Goal: Task Accomplishment & Management: Manage account settings

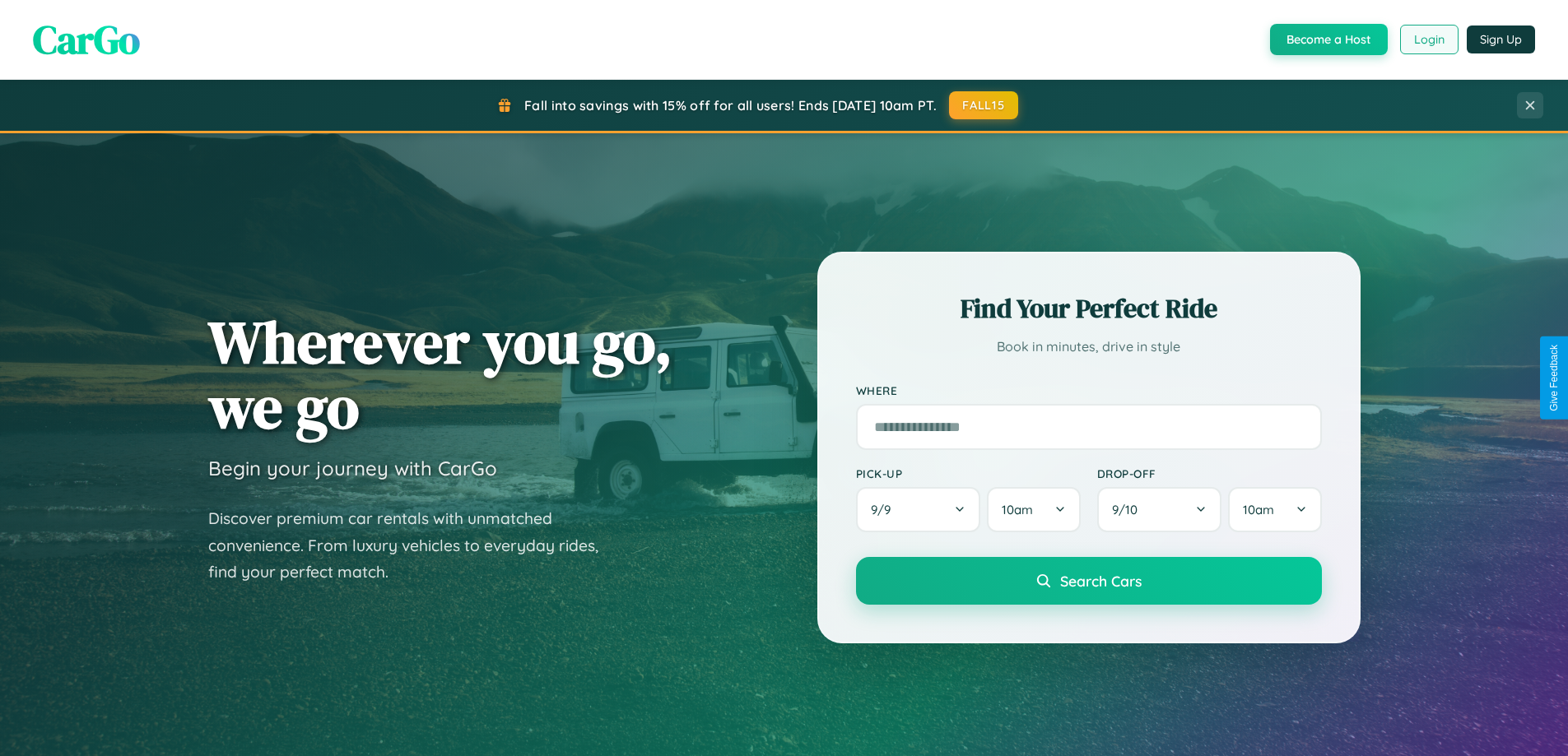
click at [1427, 39] on button "Login" at bounding box center [1429, 39] width 59 height 30
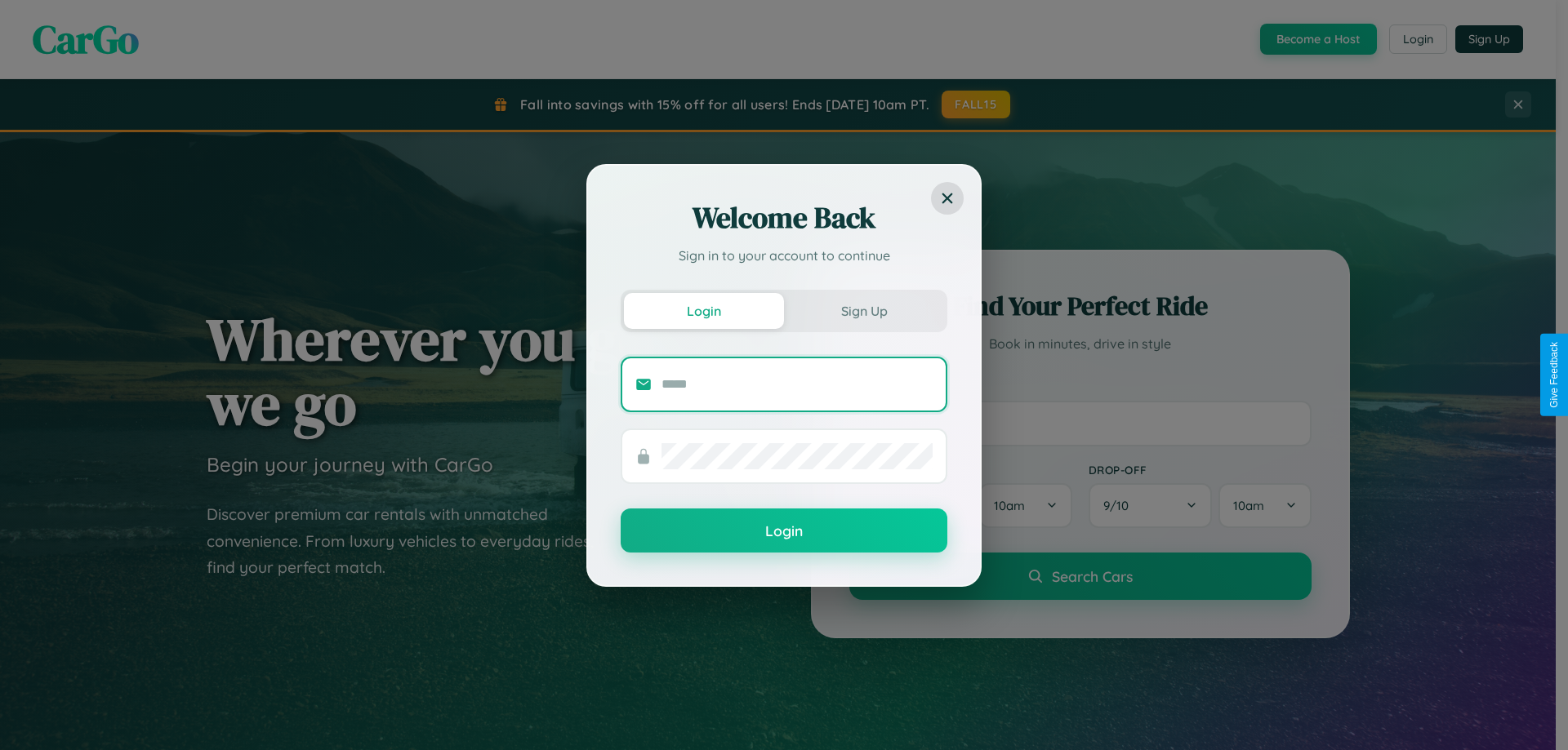
click at [797, 384] on input "text" at bounding box center [797, 384] width 271 height 26
type input "**********"
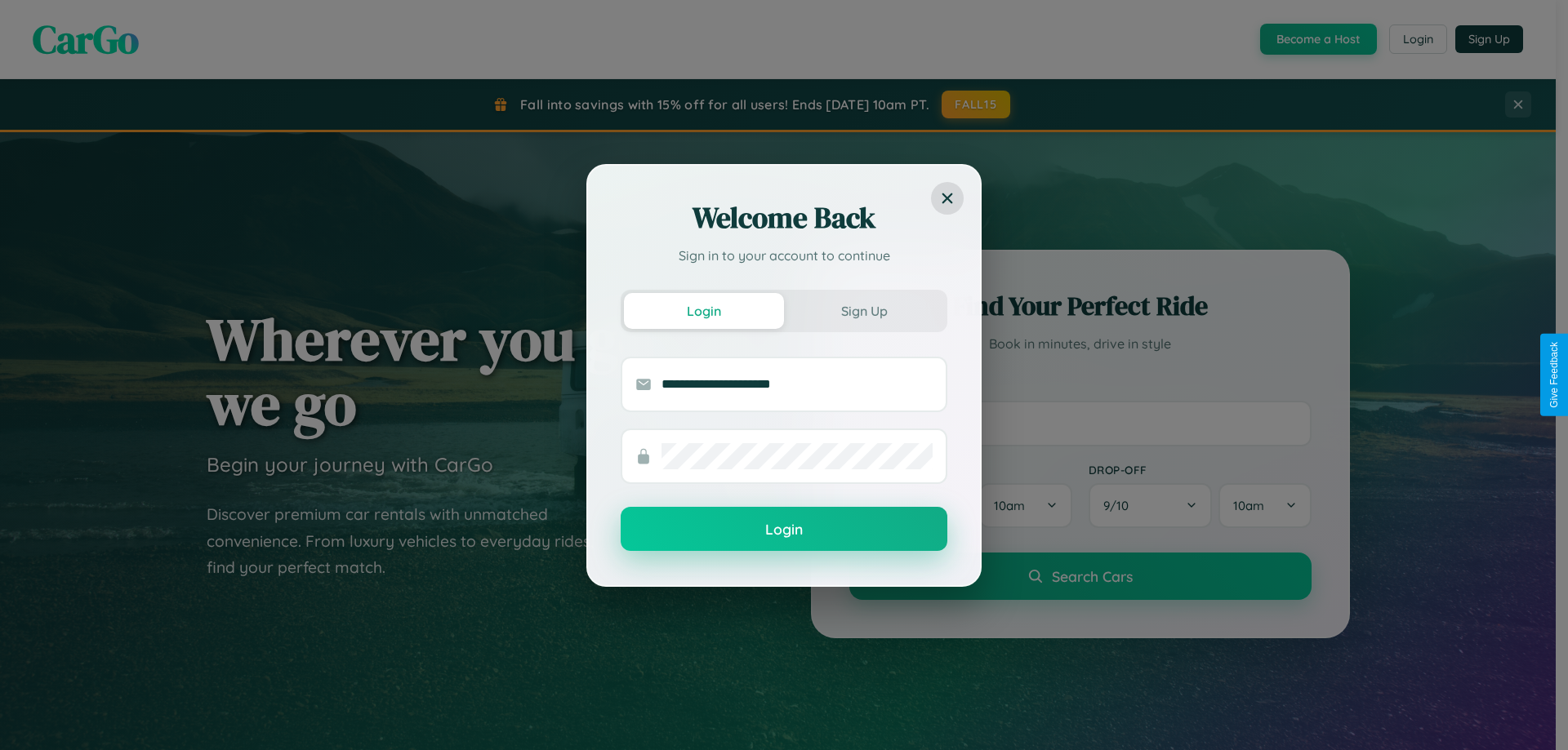
click at [784, 530] on button "Login" at bounding box center [784, 529] width 326 height 44
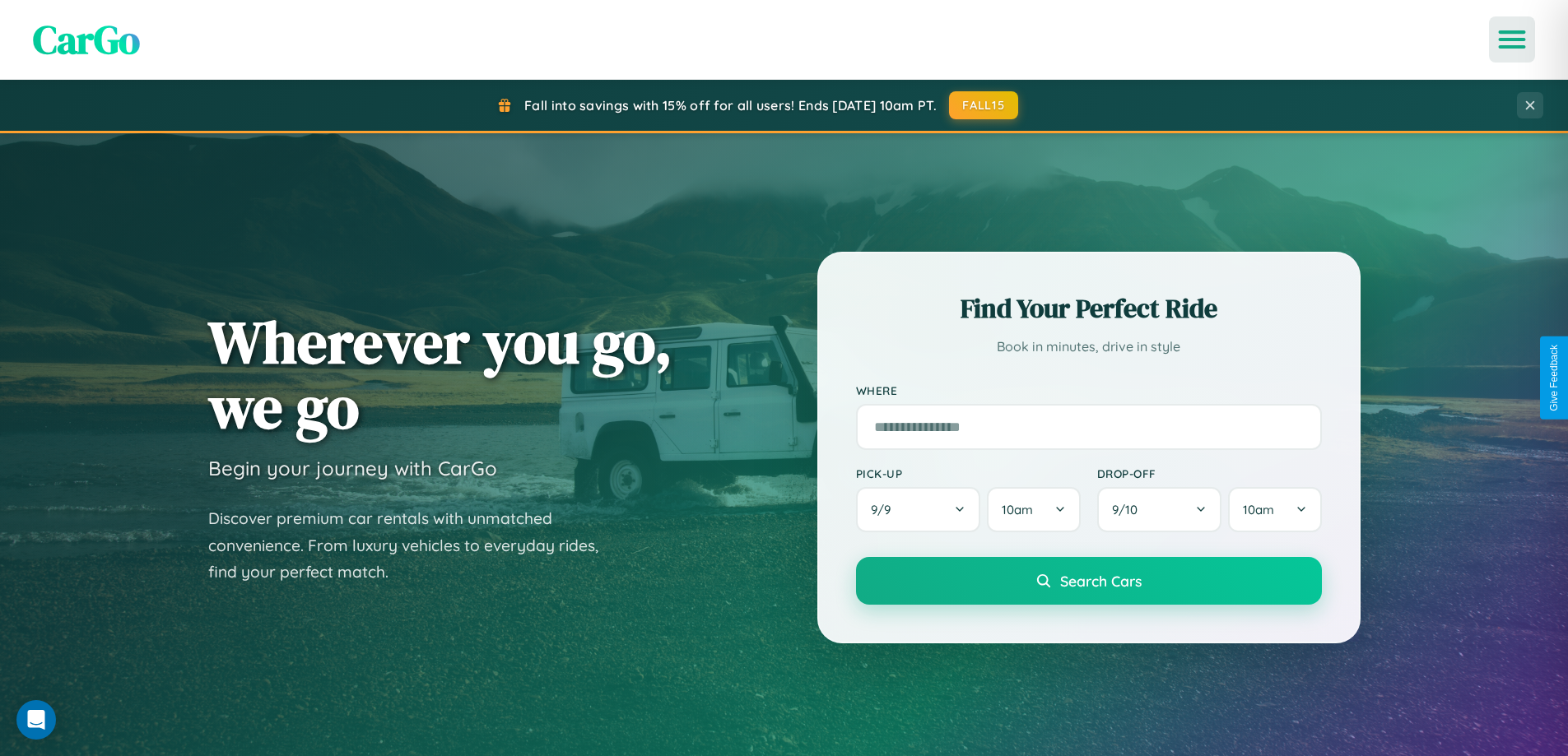
click at [1512, 39] on icon "Open menu" at bounding box center [1512, 39] width 24 height 14
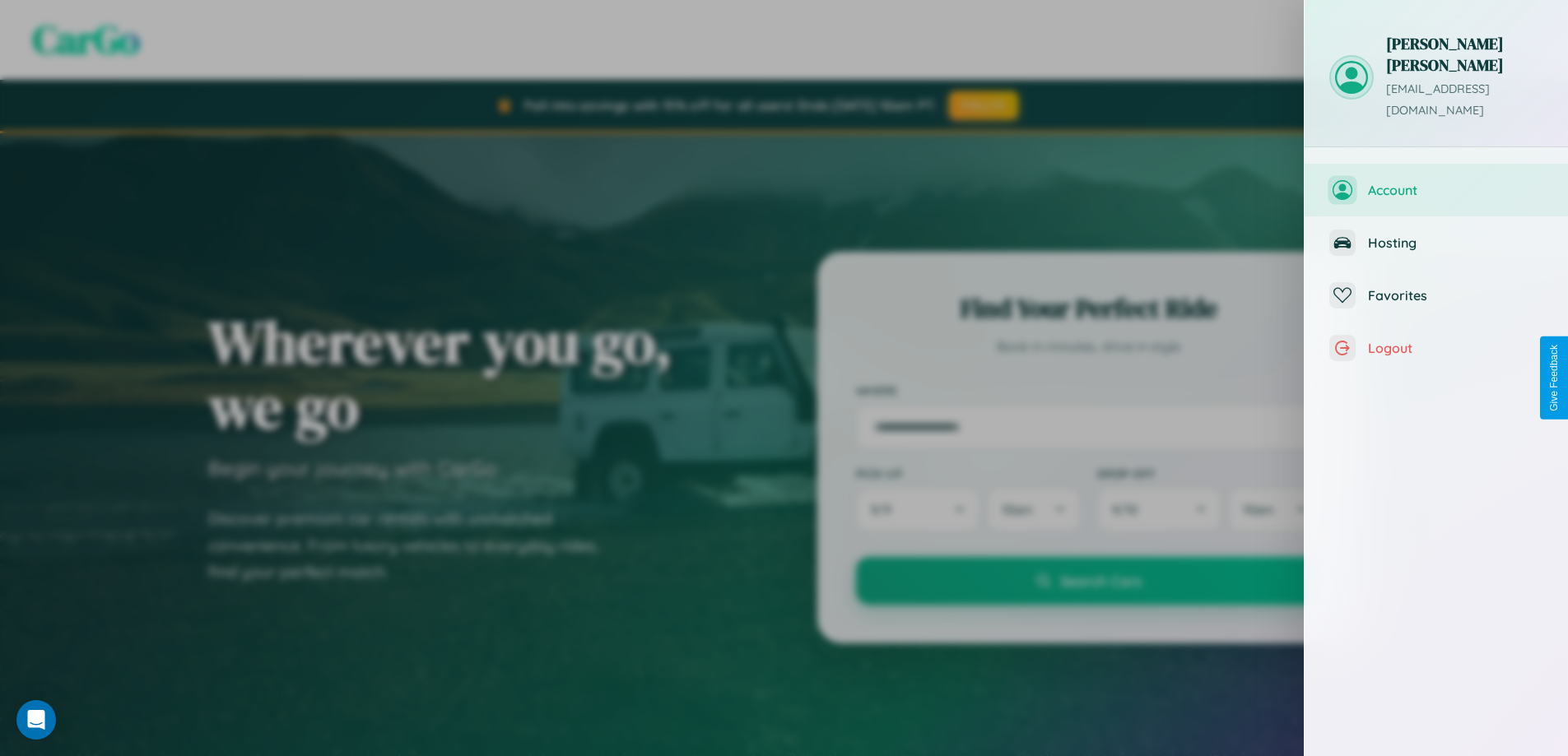
click at [1436, 182] on span "Account" at bounding box center [1456, 189] width 176 height 16
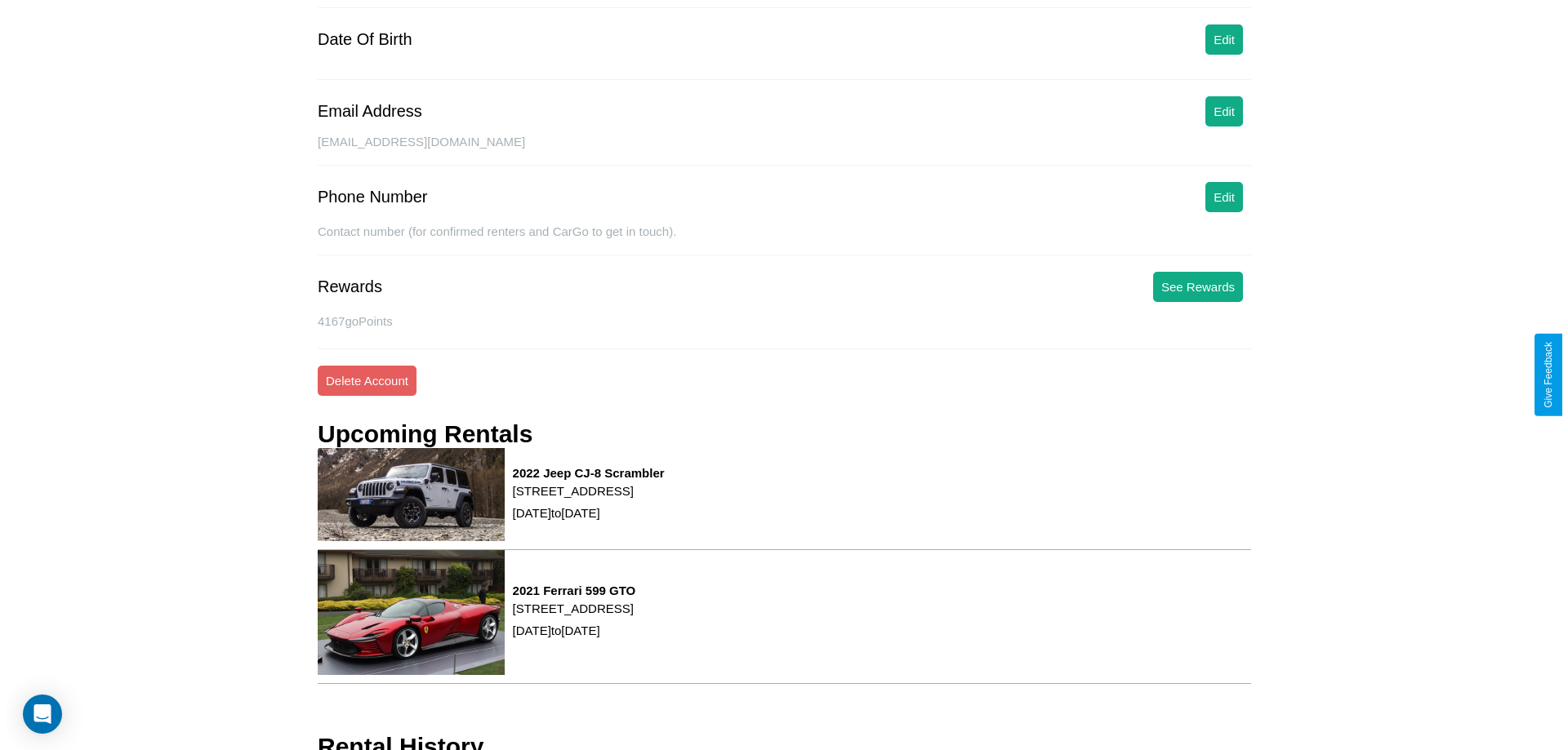
scroll to position [207, 0]
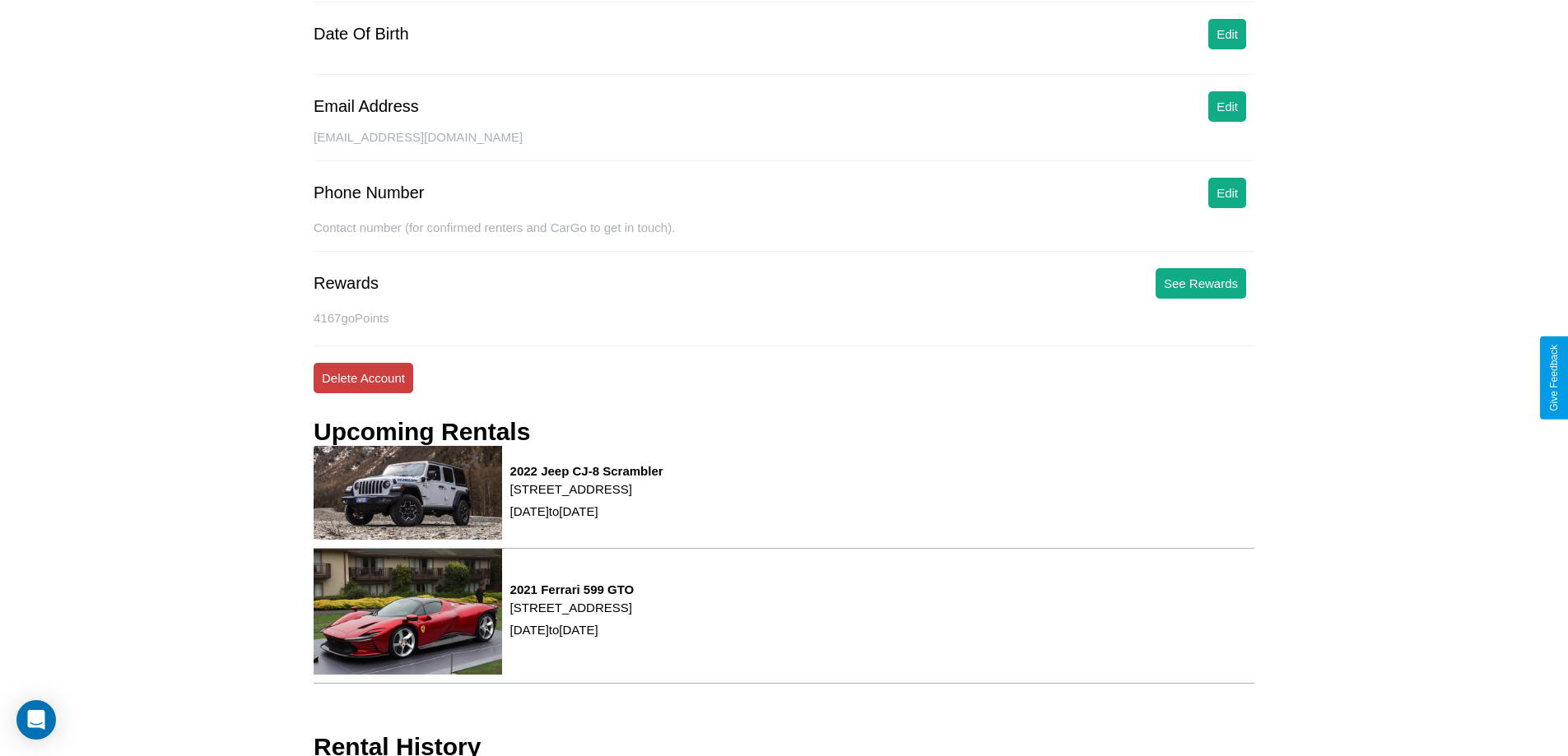
click at [363, 378] on button "Delete Account" at bounding box center [363, 378] width 100 height 31
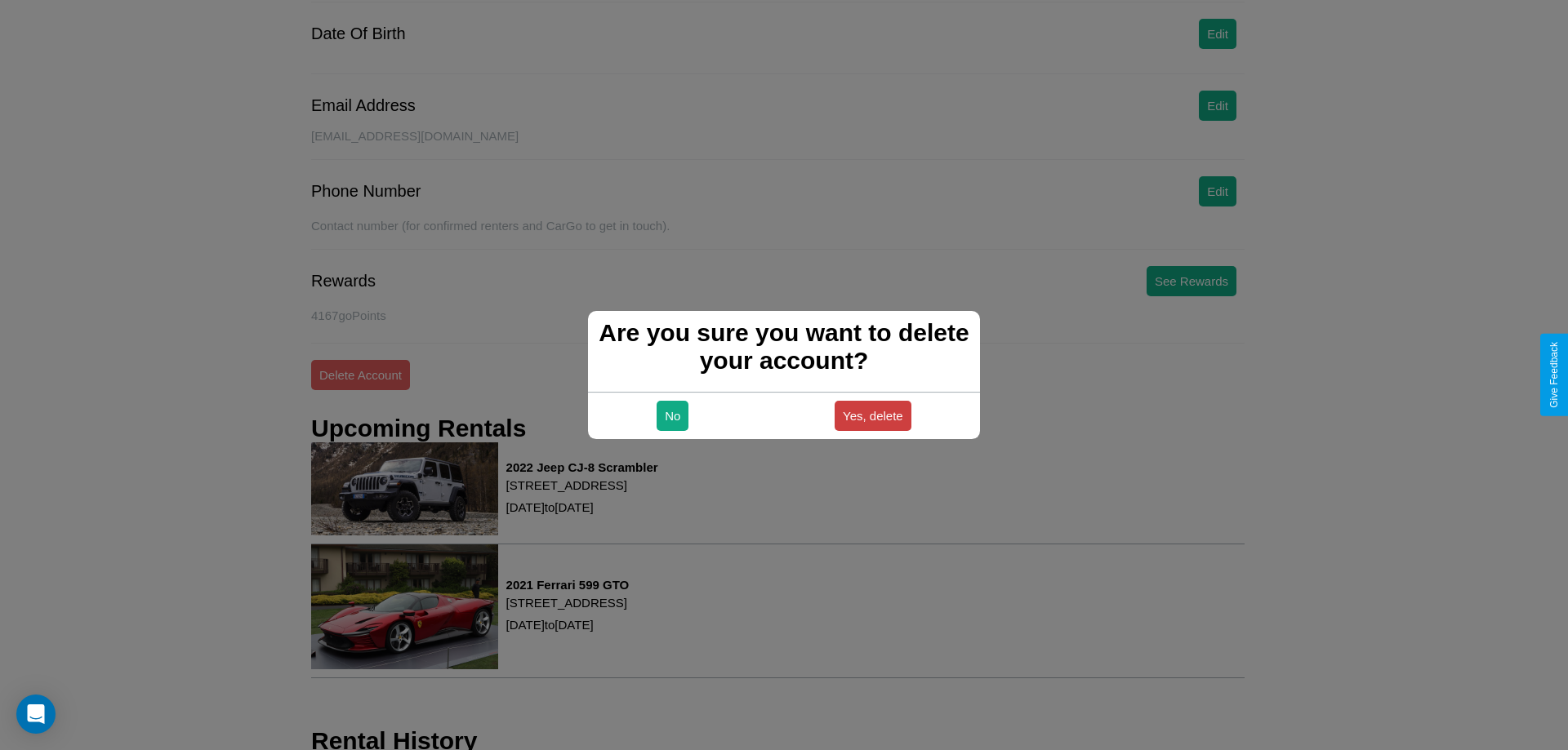
click at [872, 416] on button "Yes, delete" at bounding box center [873, 416] width 77 height 30
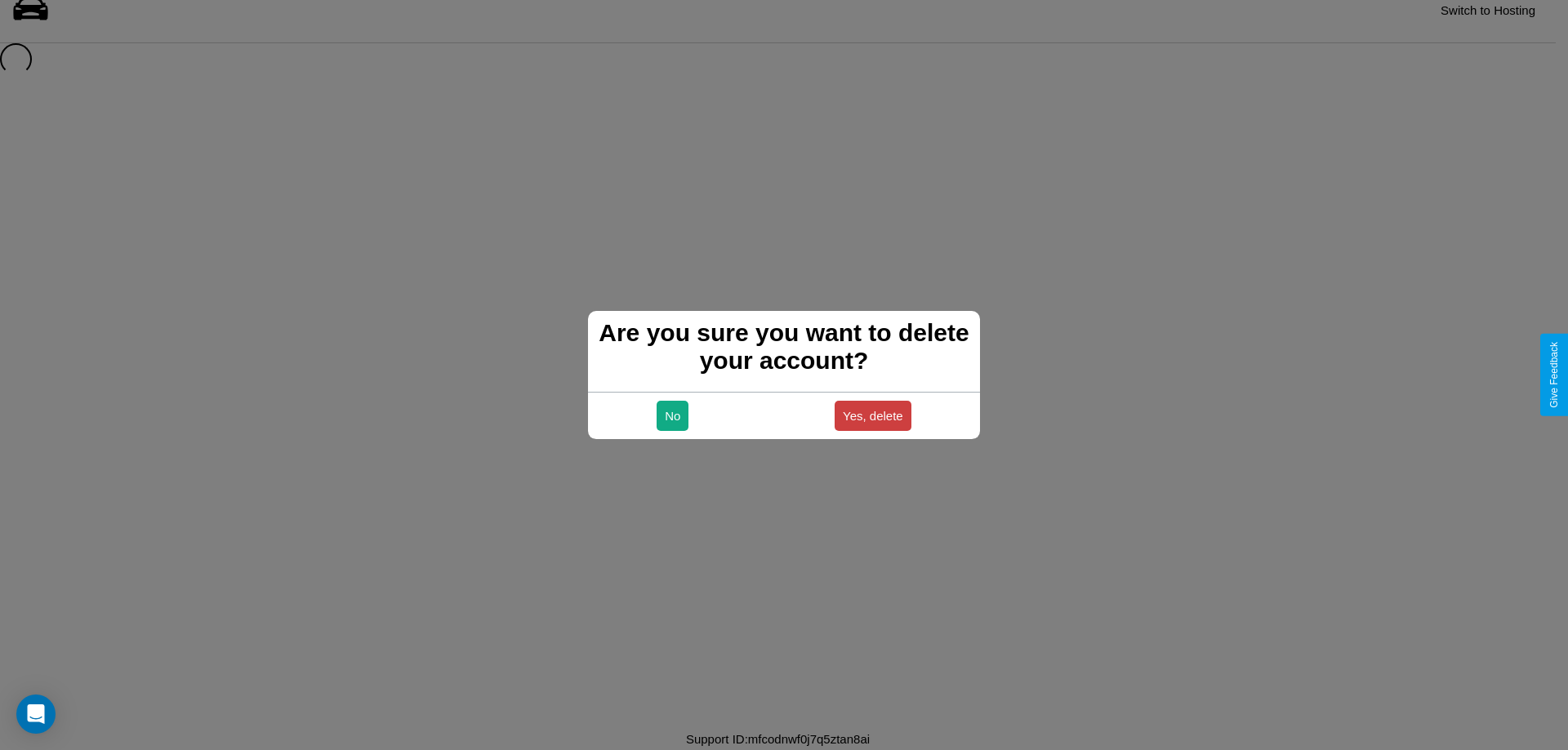
scroll to position [22, 0]
